Goal: Find specific page/section: Find specific page/section

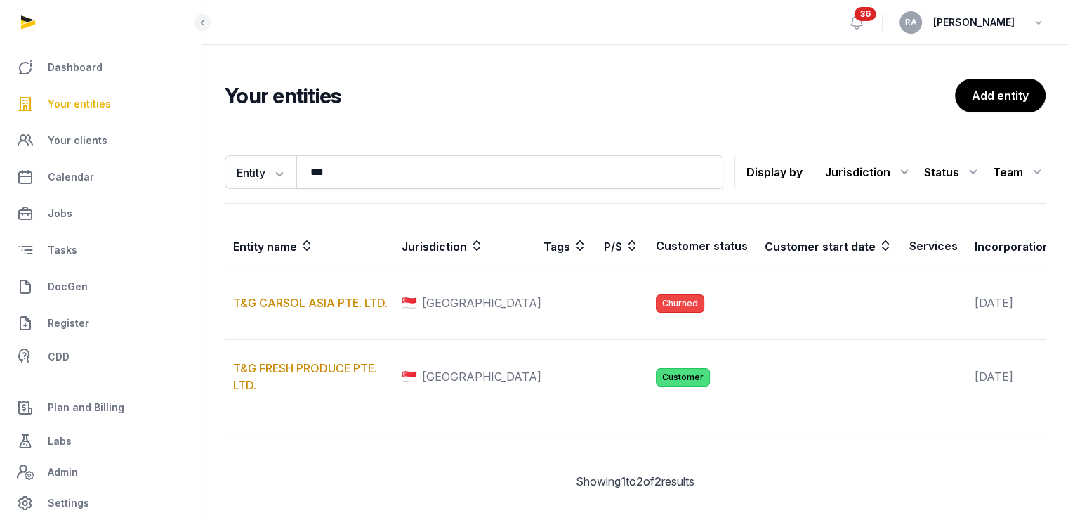
click at [86, 101] on span "Your entities" at bounding box center [79, 104] width 63 height 17
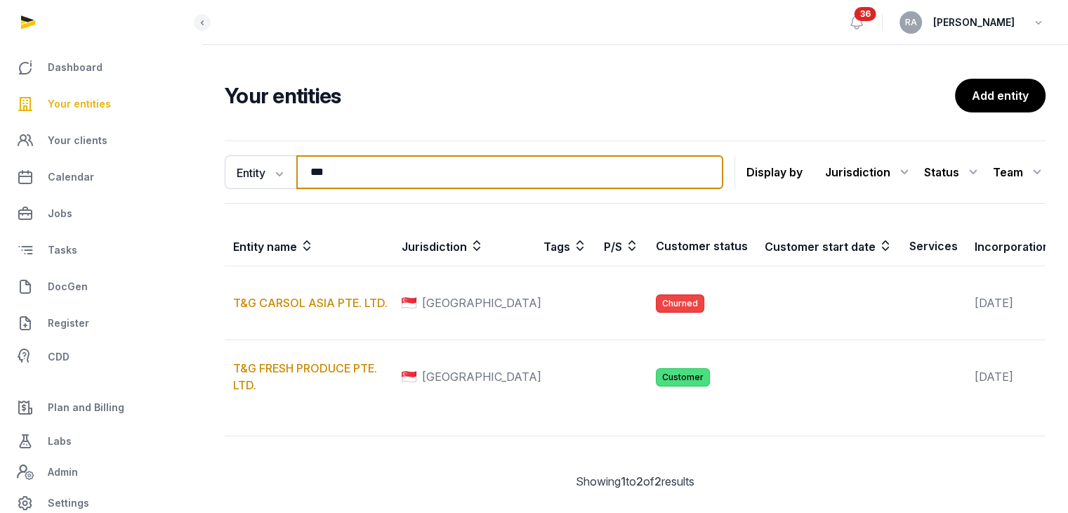
drag, startPoint x: 379, startPoint y: 166, endPoint x: 216, endPoint y: 185, distance: 164.0
click at [216, 185] on div "Entity Entity People Tags Services *** Search Display by Jurisdiction All juris…" at bounding box center [635, 326] width 866 height 383
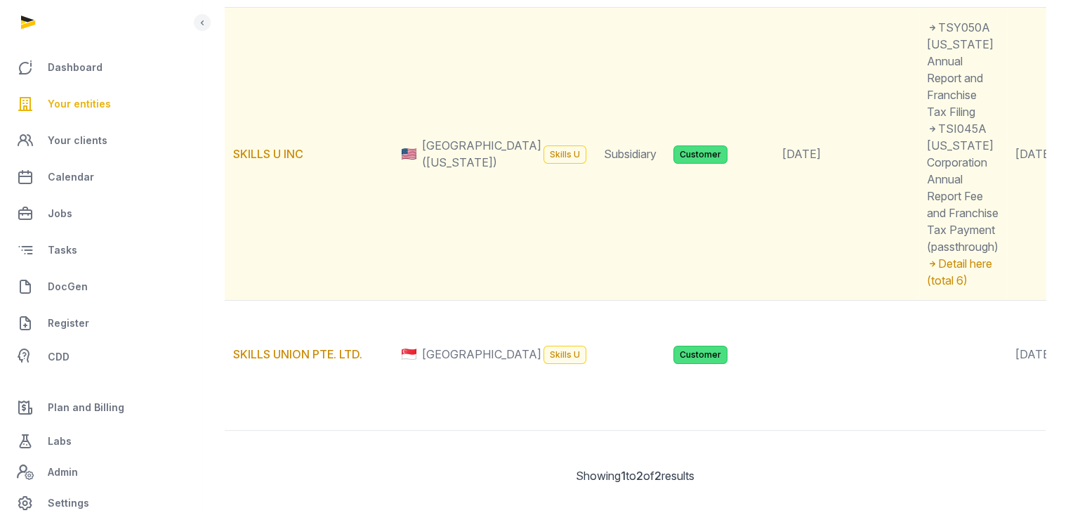
scroll to position [355, 0]
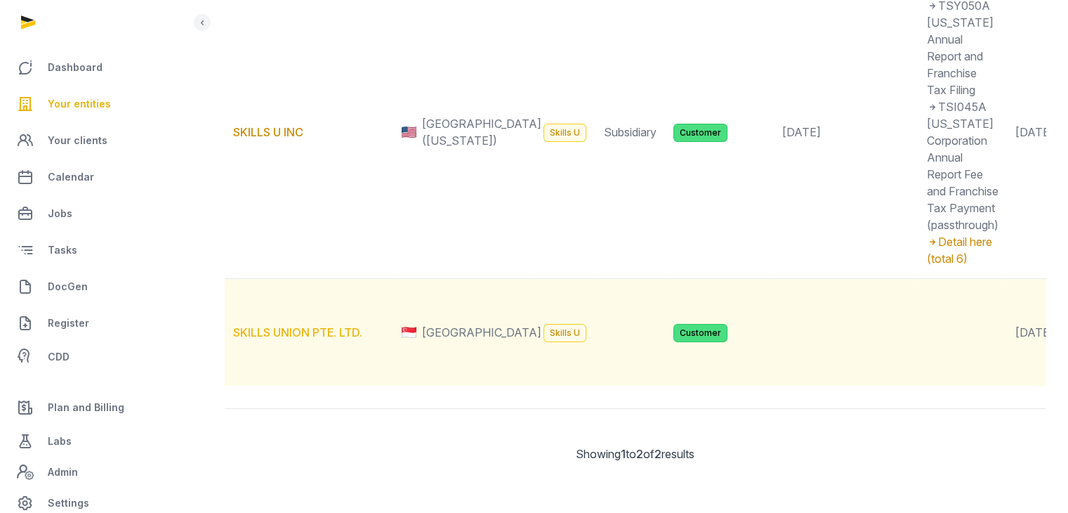
type input "******"
click at [313, 325] on link "SKILLS UNION PTE. LTD." at bounding box center [297, 332] width 129 height 14
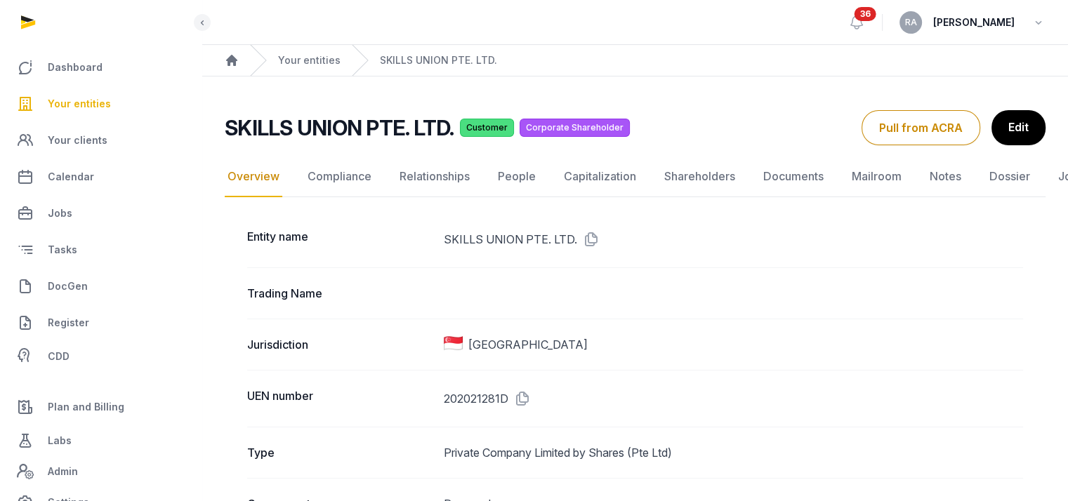
click at [802, 214] on div "Entity name SKILLS UNION PTE. LTD." at bounding box center [635, 239] width 776 height 56
click at [782, 171] on link "Documents" at bounding box center [794, 177] width 66 height 41
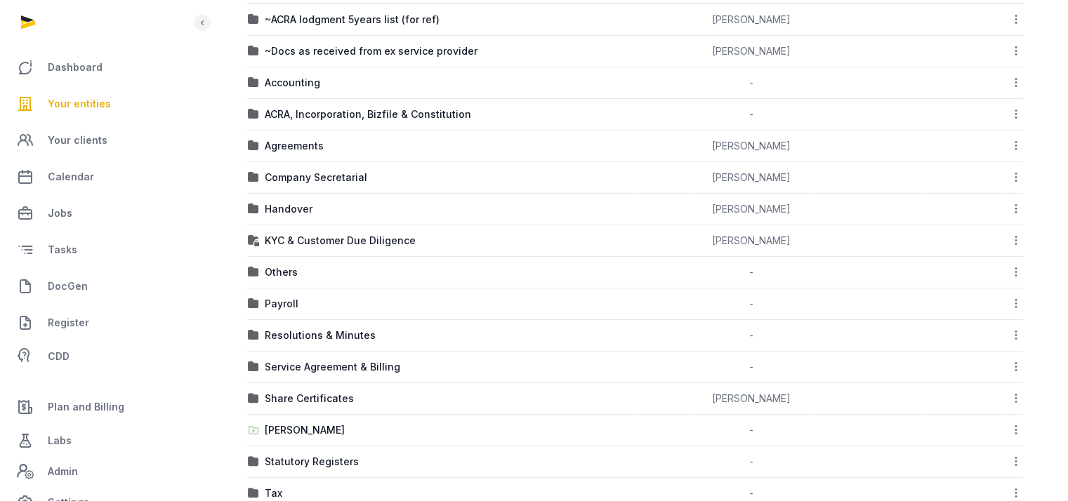
scroll to position [365, 0]
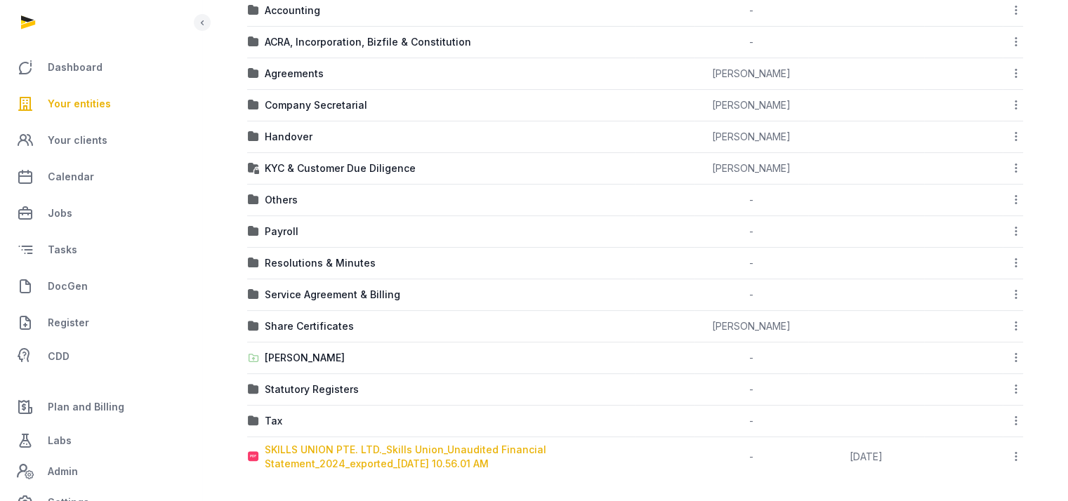
click at [385, 453] on div "SKILLS UNION PTE. LTD._Skills Union_Unaudited Financial Statement_2024_exported…" at bounding box center [450, 457] width 370 height 28
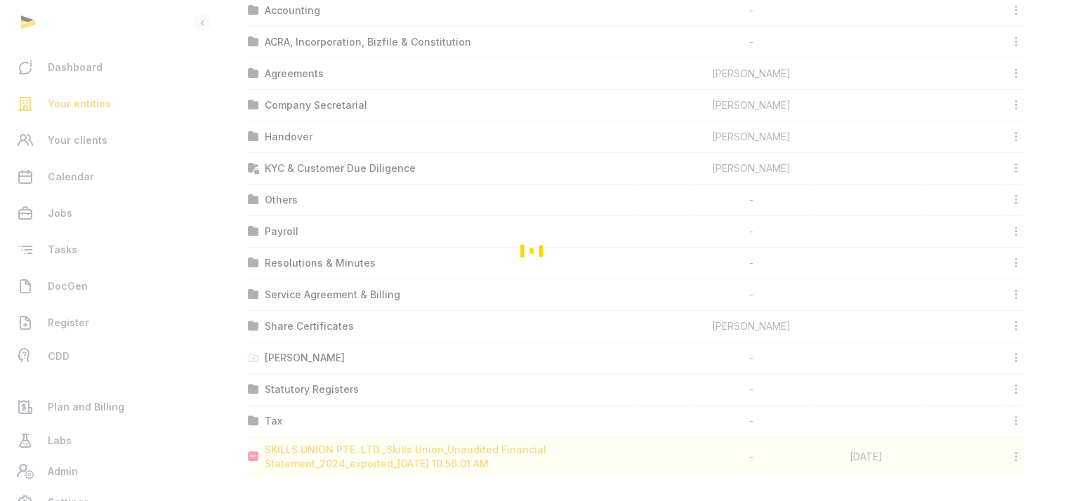
click at [385, 453] on div "Loading" at bounding box center [534, 250] width 1068 height 501
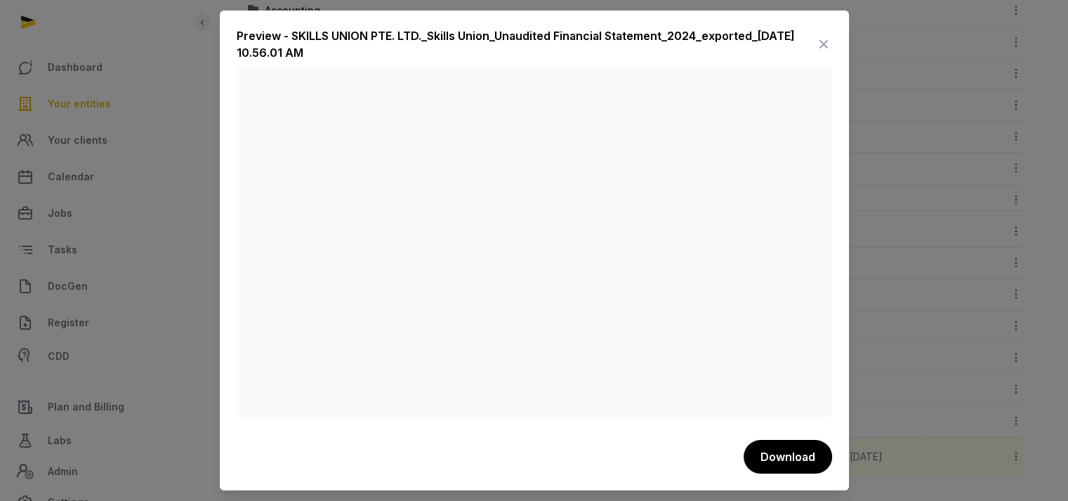
click at [825, 34] on icon at bounding box center [823, 44] width 17 height 22
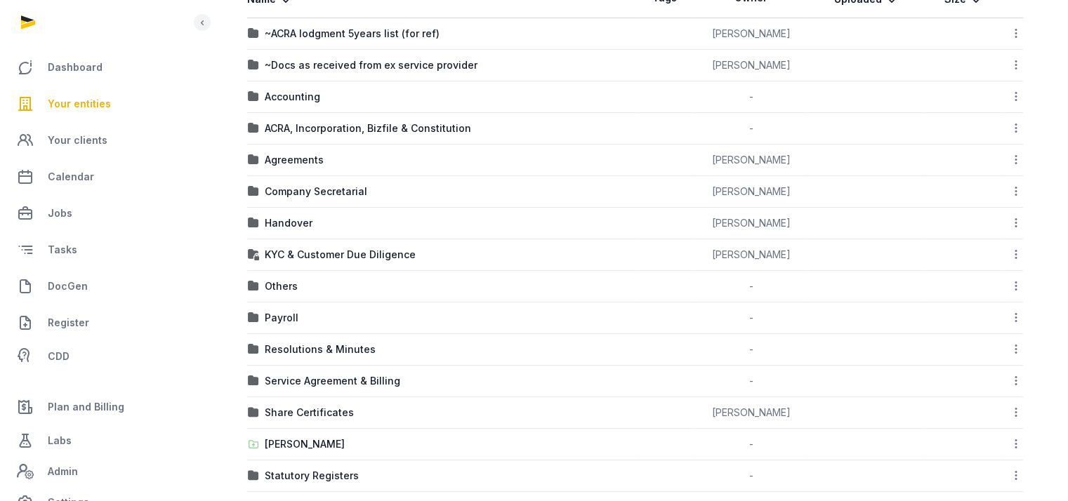
scroll to position [154, 0]
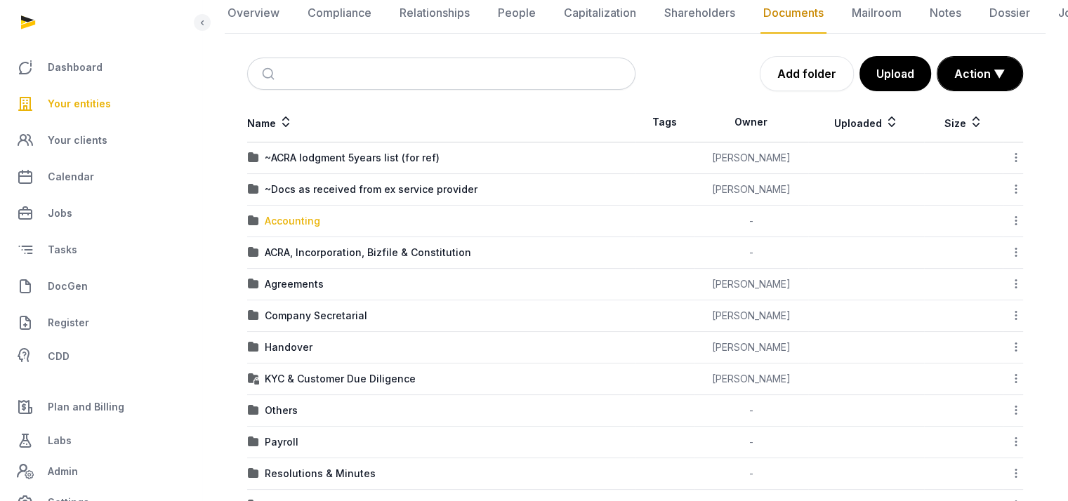
click at [292, 216] on div "Accounting" at bounding box center [292, 221] width 55 height 14
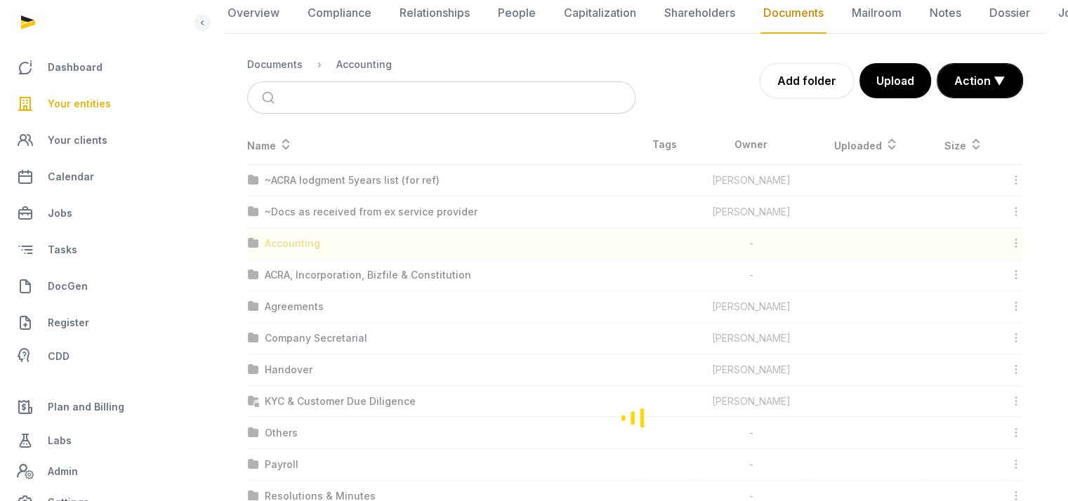
click at [292, 216] on div "Loading" at bounding box center [635, 417] width 821 height 585
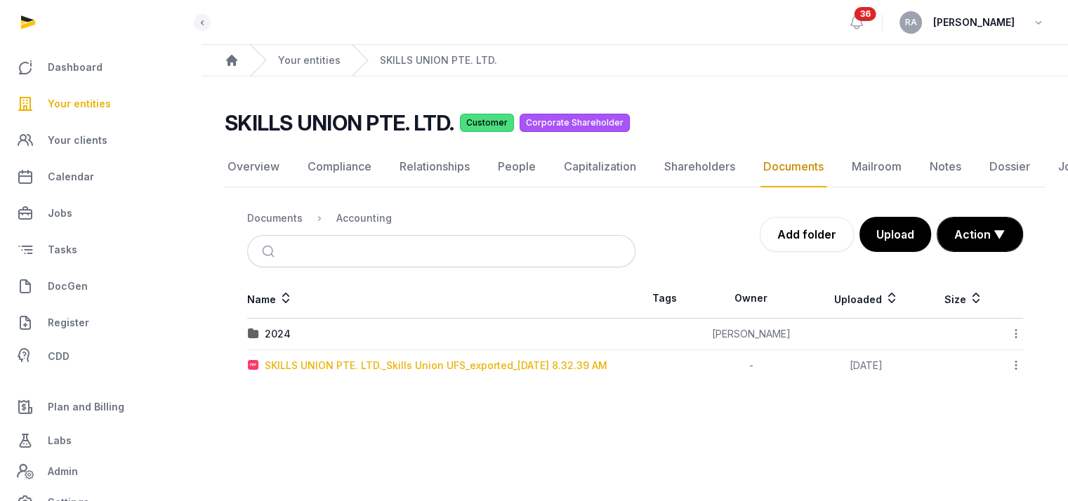
click at [449, 360] on div "SKILLS UNION PTE. LTD._Skills Union UFS_exported_[DATE] 8.32.39 AM" at bounding box center [436, 366] width 343 height 14
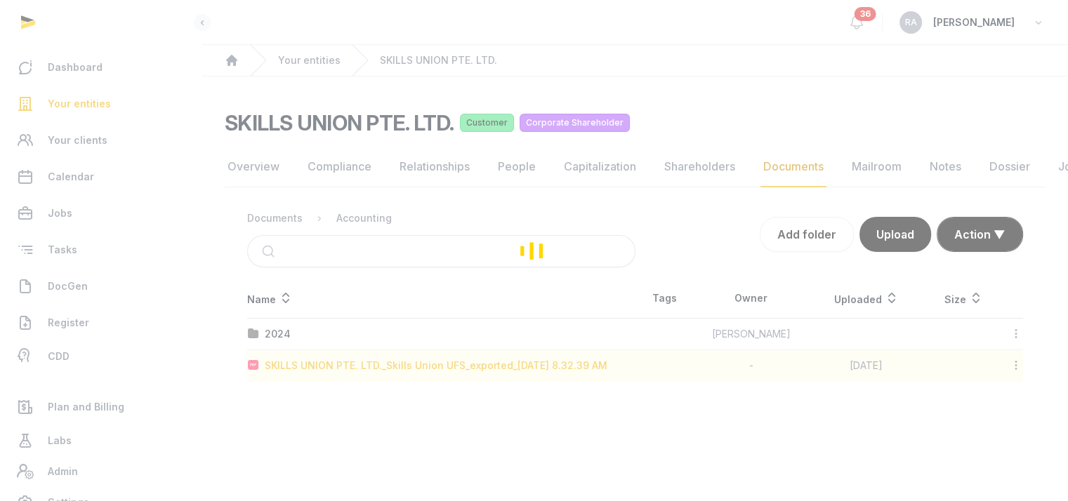
click at [449, 360] on div "Loading" at bounding box center [534, 250] width 1068 height 501
